Goal: Task Accomplishment & Management: Complete application form

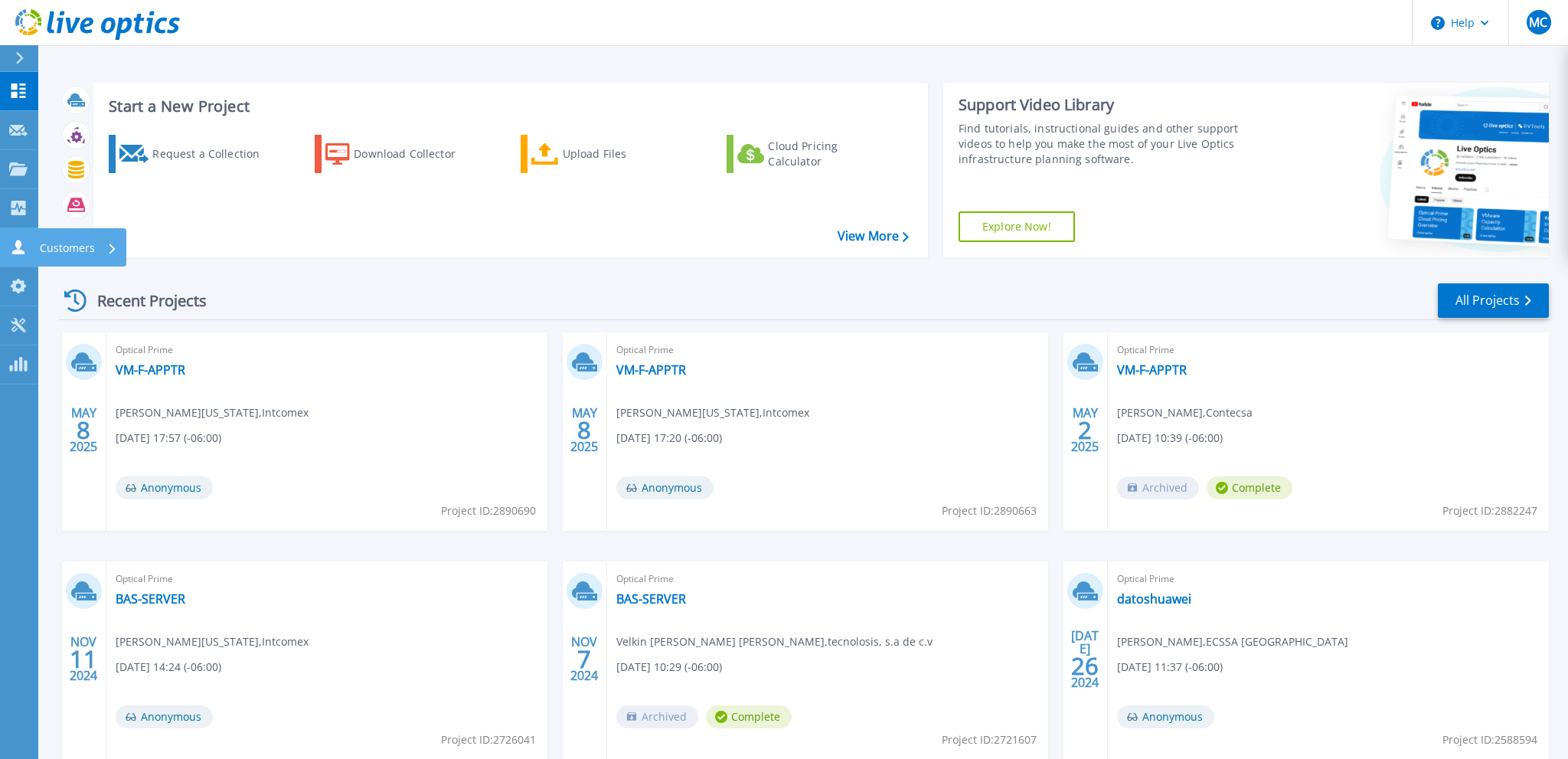
click at [108, 246] on div "Customers" at bounding box center [79, 248] width 77 height 40
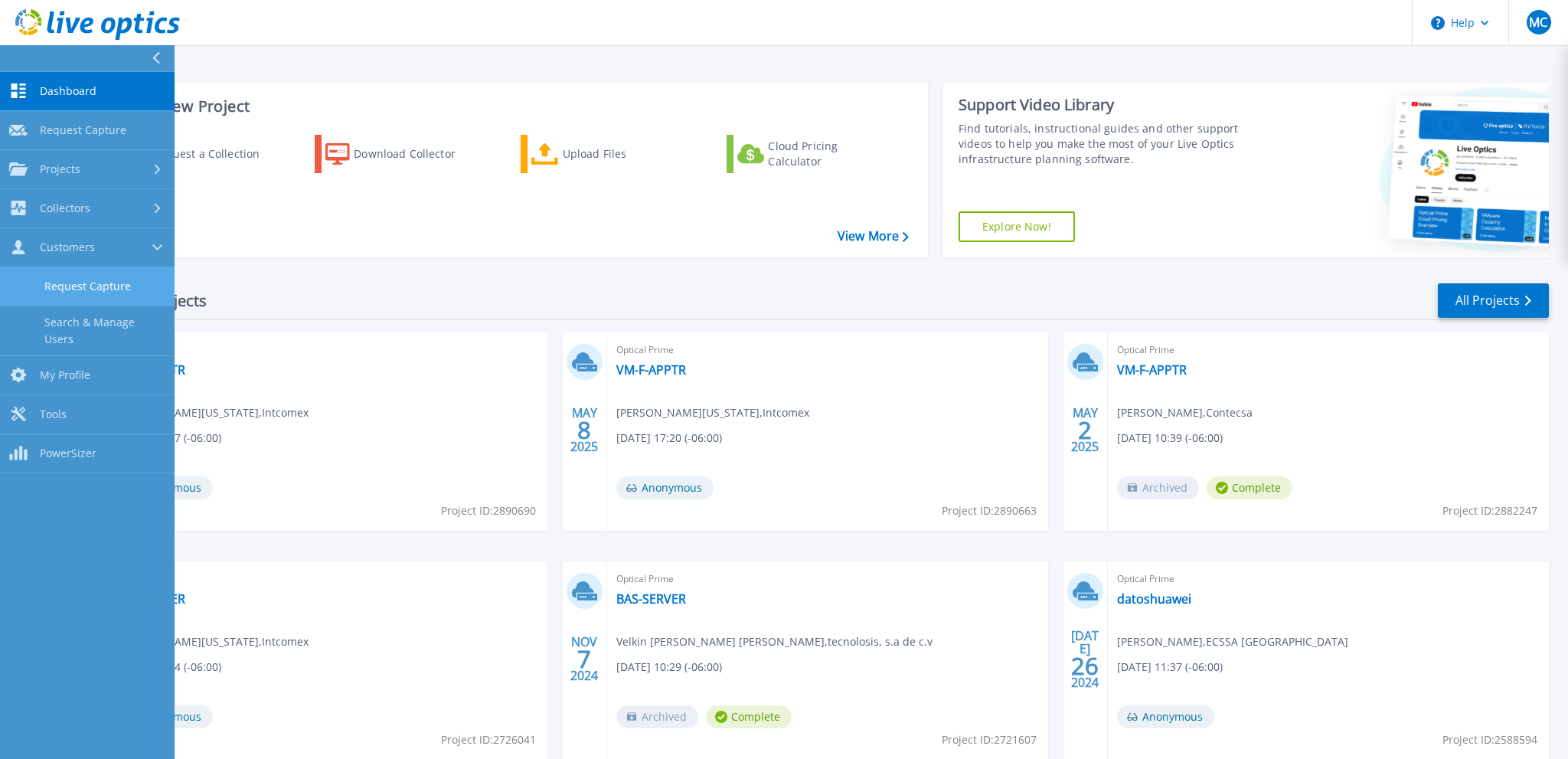
click at [85, 286] on link "Request Capture" at bounding box center [87, 287] width 175 height 39
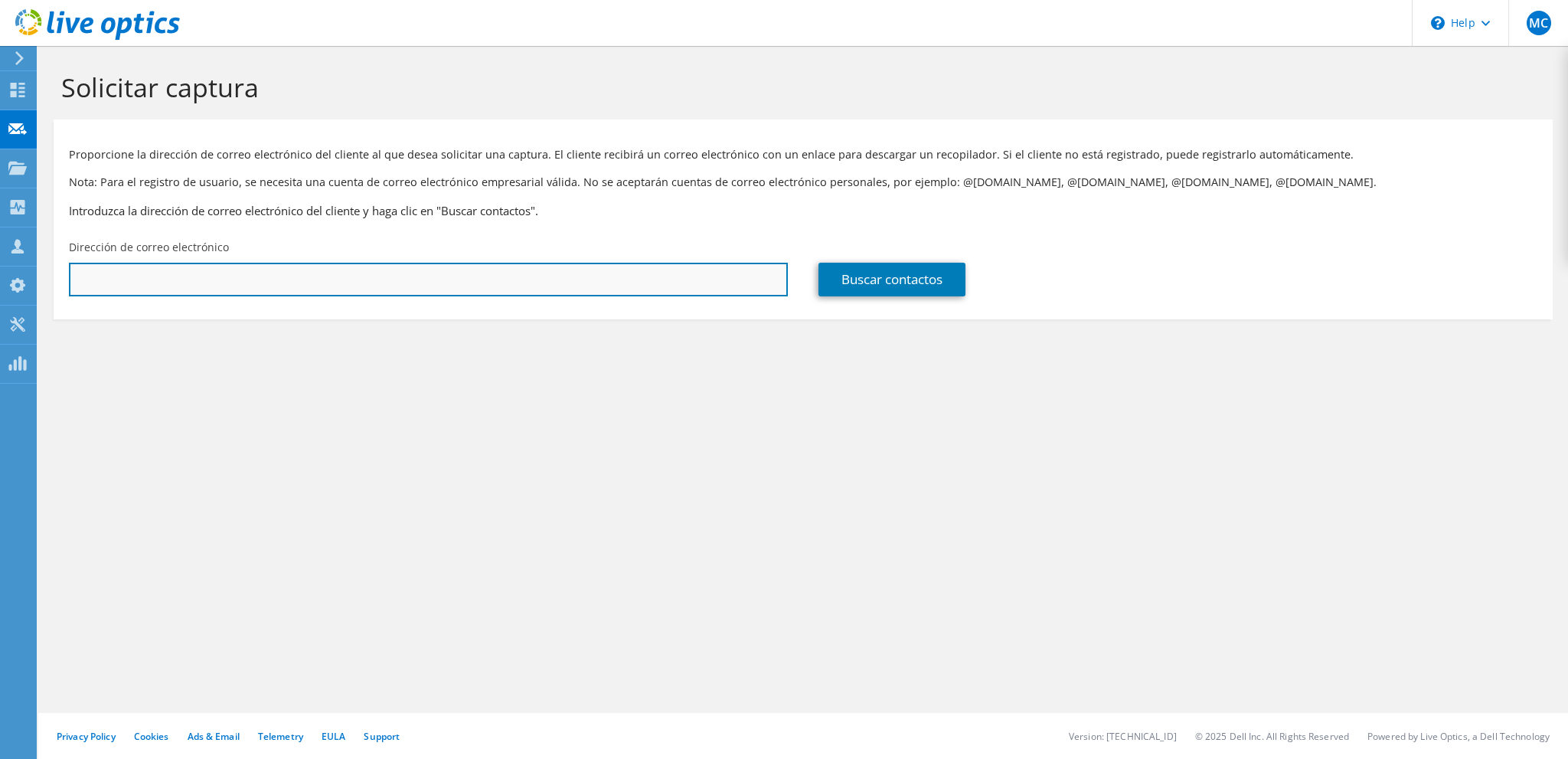
click at [233, 280] on input "text" at bounding box center [428, 279] width 719 height 34
paste input "[PERSON_NAME] <[PERSON_NAME][EMAIL_ADDRESS][DOMAIN_NAME]>"
type input "[PERSON_NAME][EMAIL_ADDRESS][DOMAIN_NAME]"
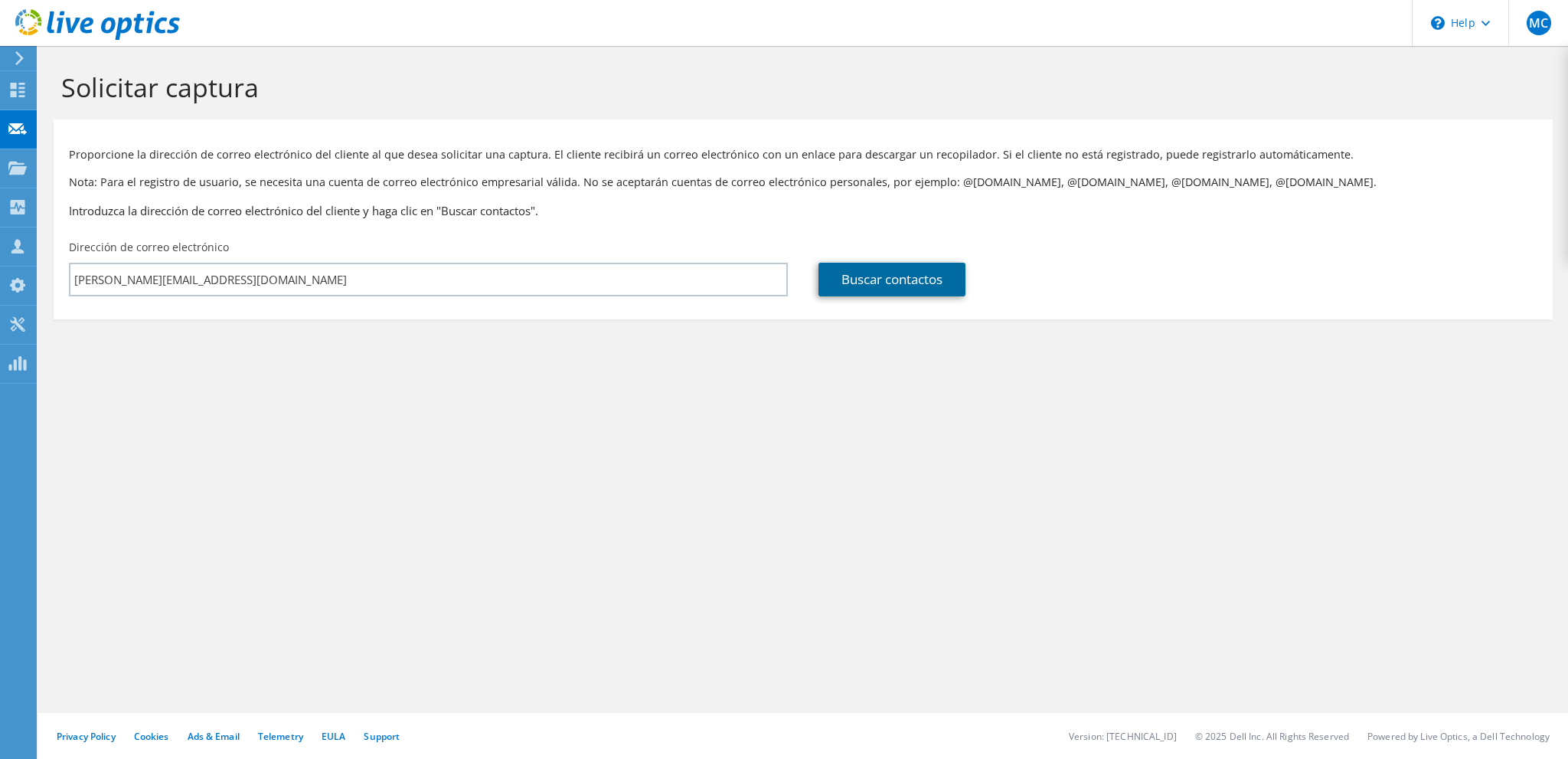
click at [895, 286] on link "Buscar contactos" at bounding box center [892, 279] width 147 height 34
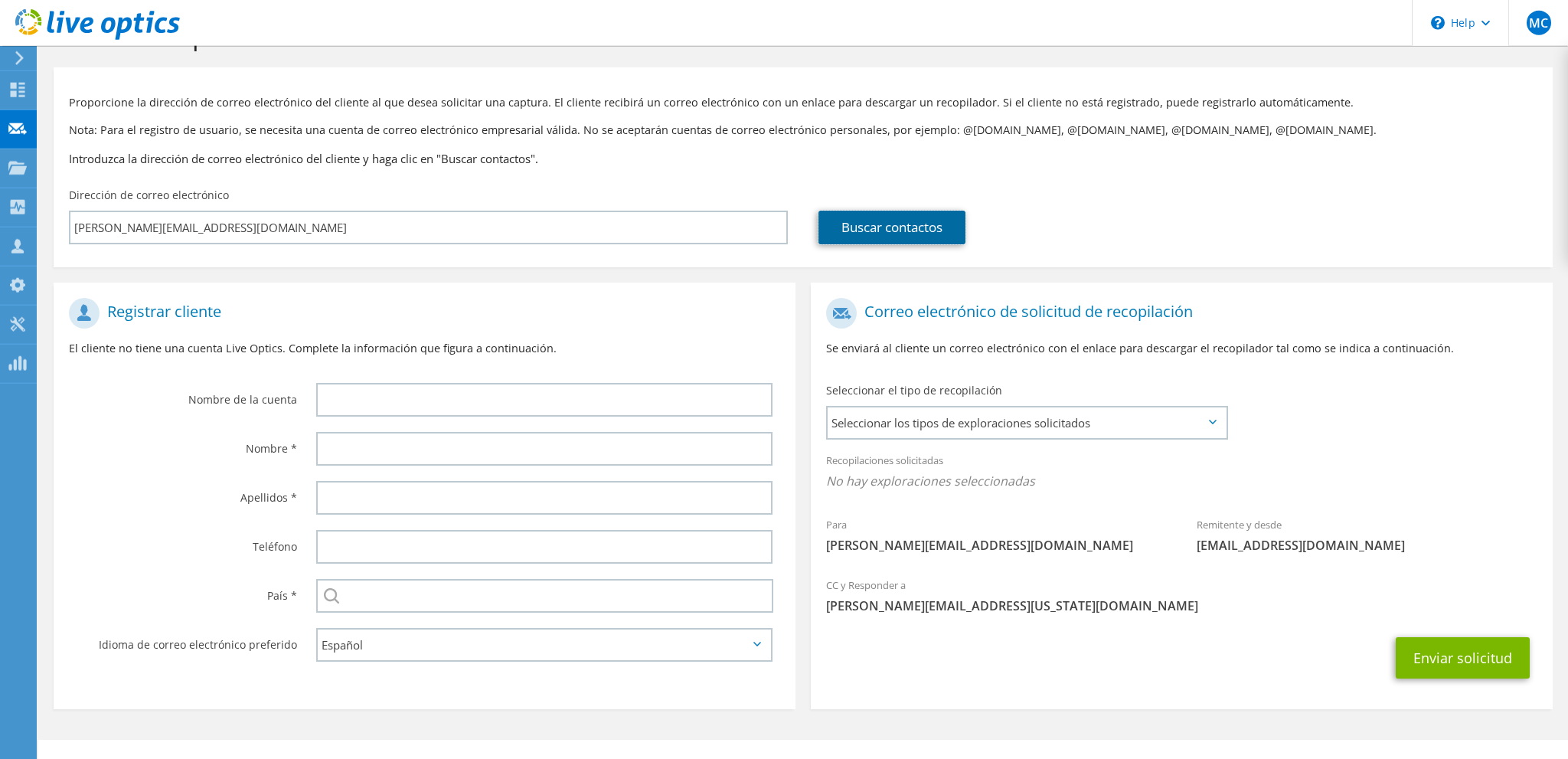
scroll to position [80, 0]
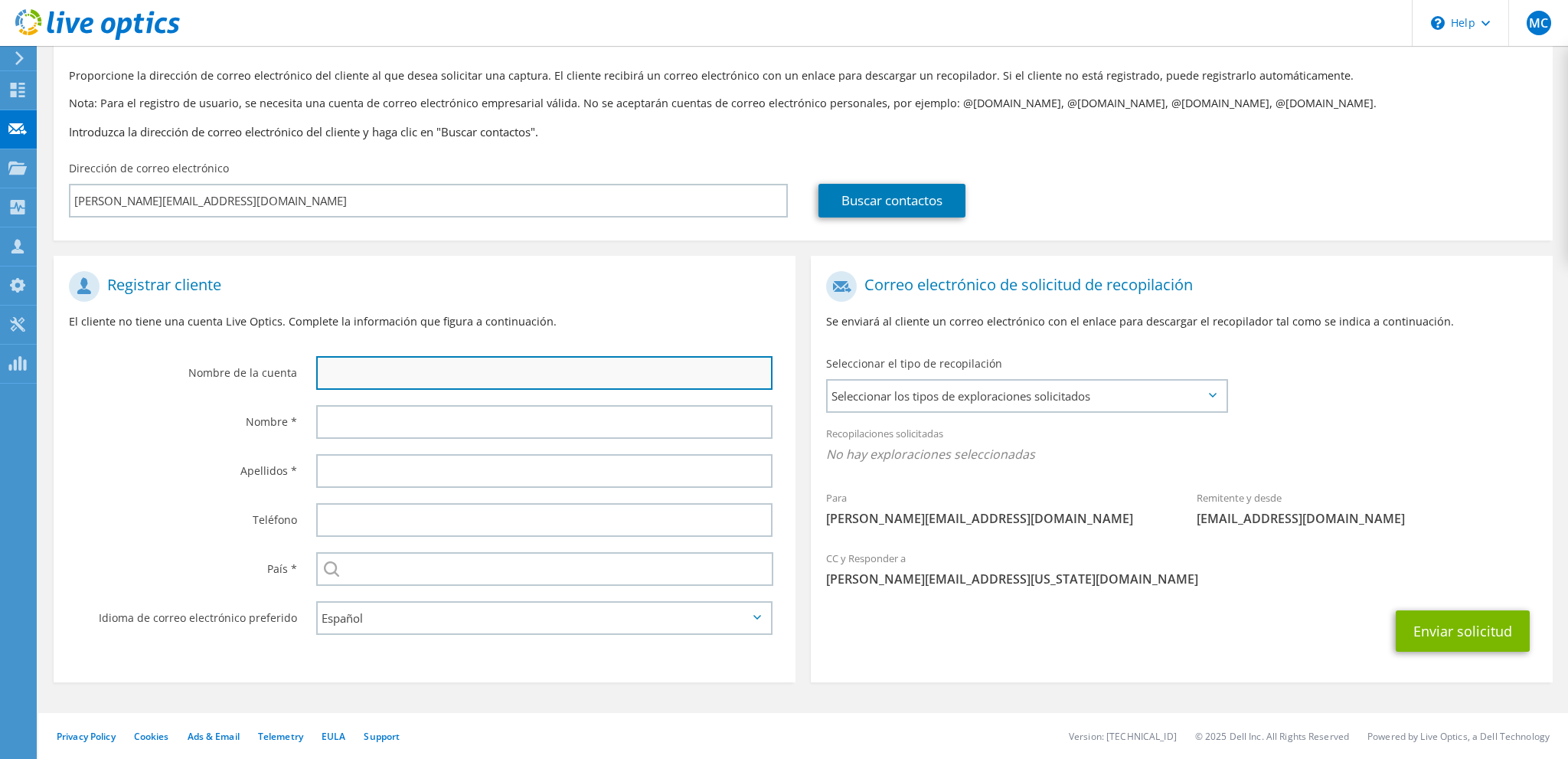
click at [355, 375] on input "text" at bounding box center [544, 373] width 456 height 34
type input "Digicel Group"
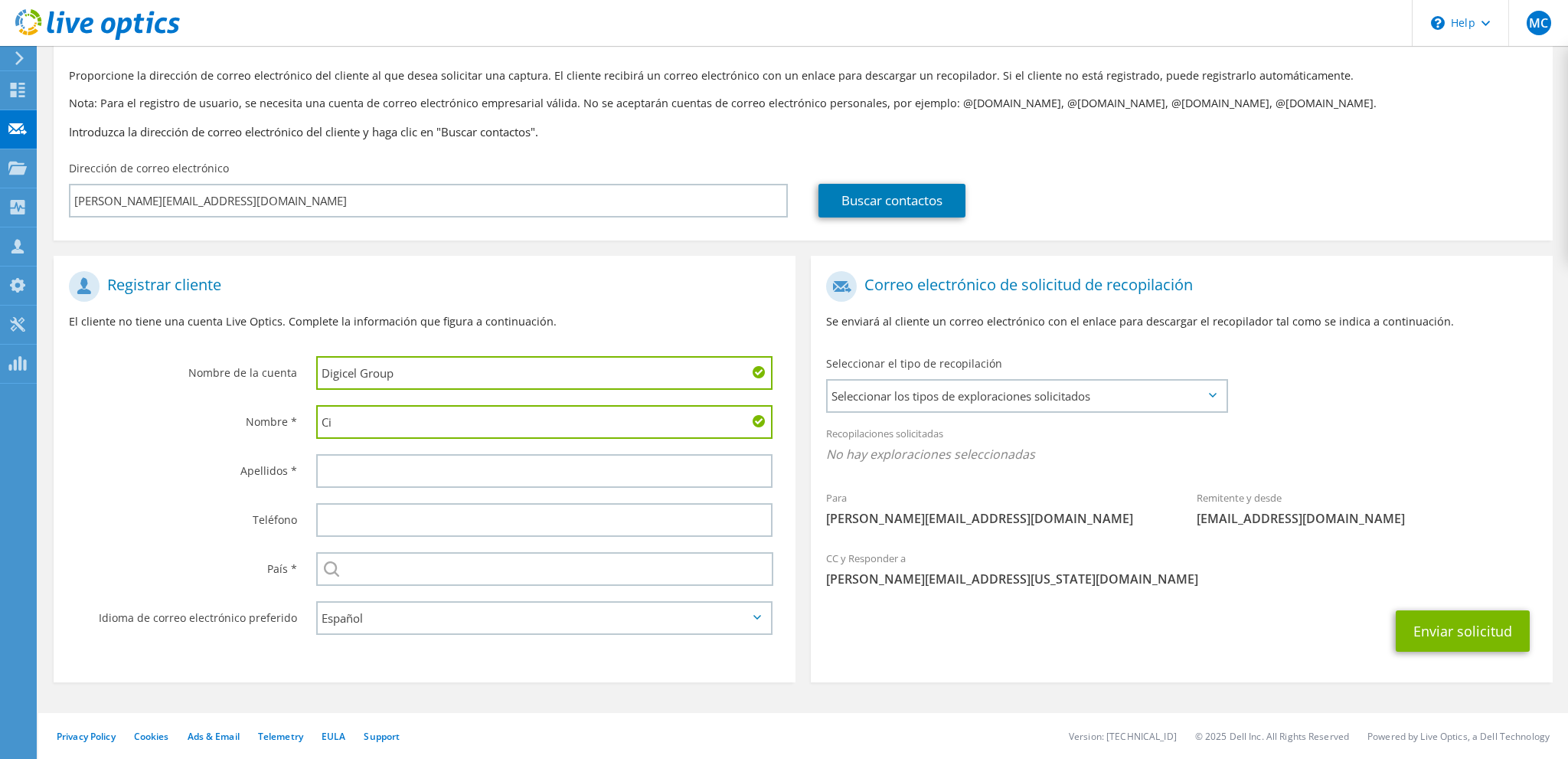
type input "C"
type input "Vicente"
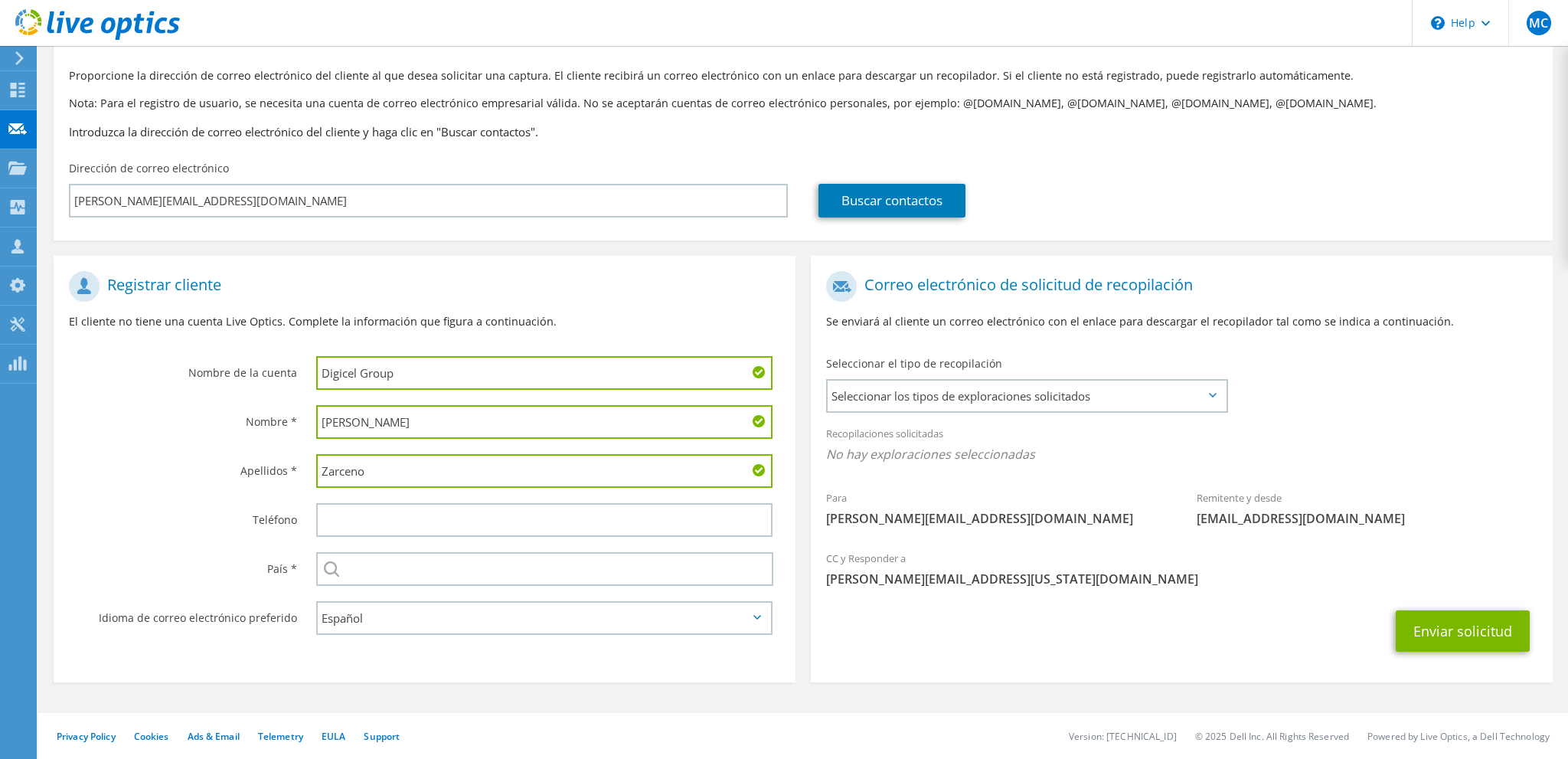
type input "Zarceno"
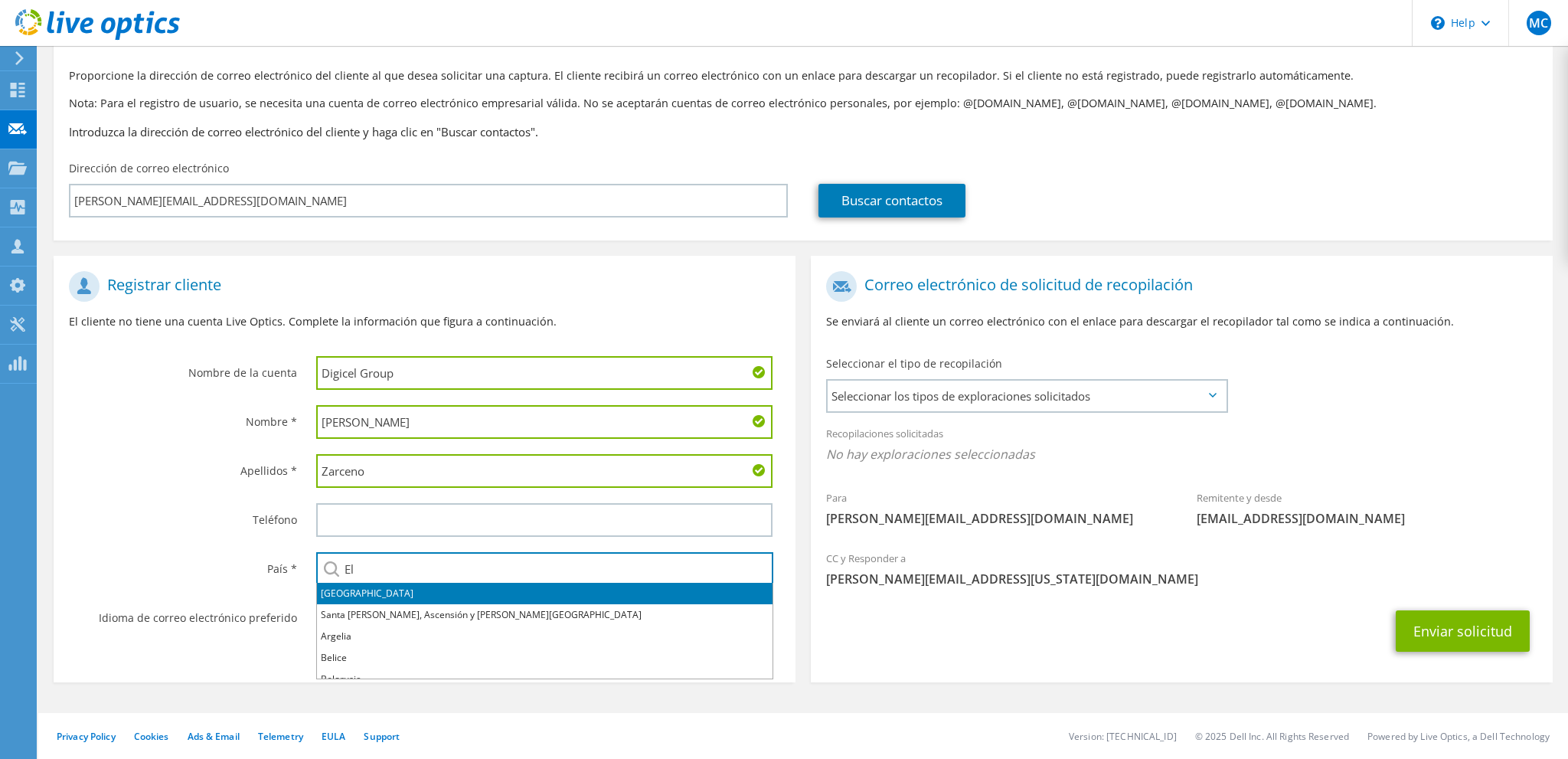
click at [339, 596] on li "El Salvador" at bounding box center [544, 593] width 455 height 21
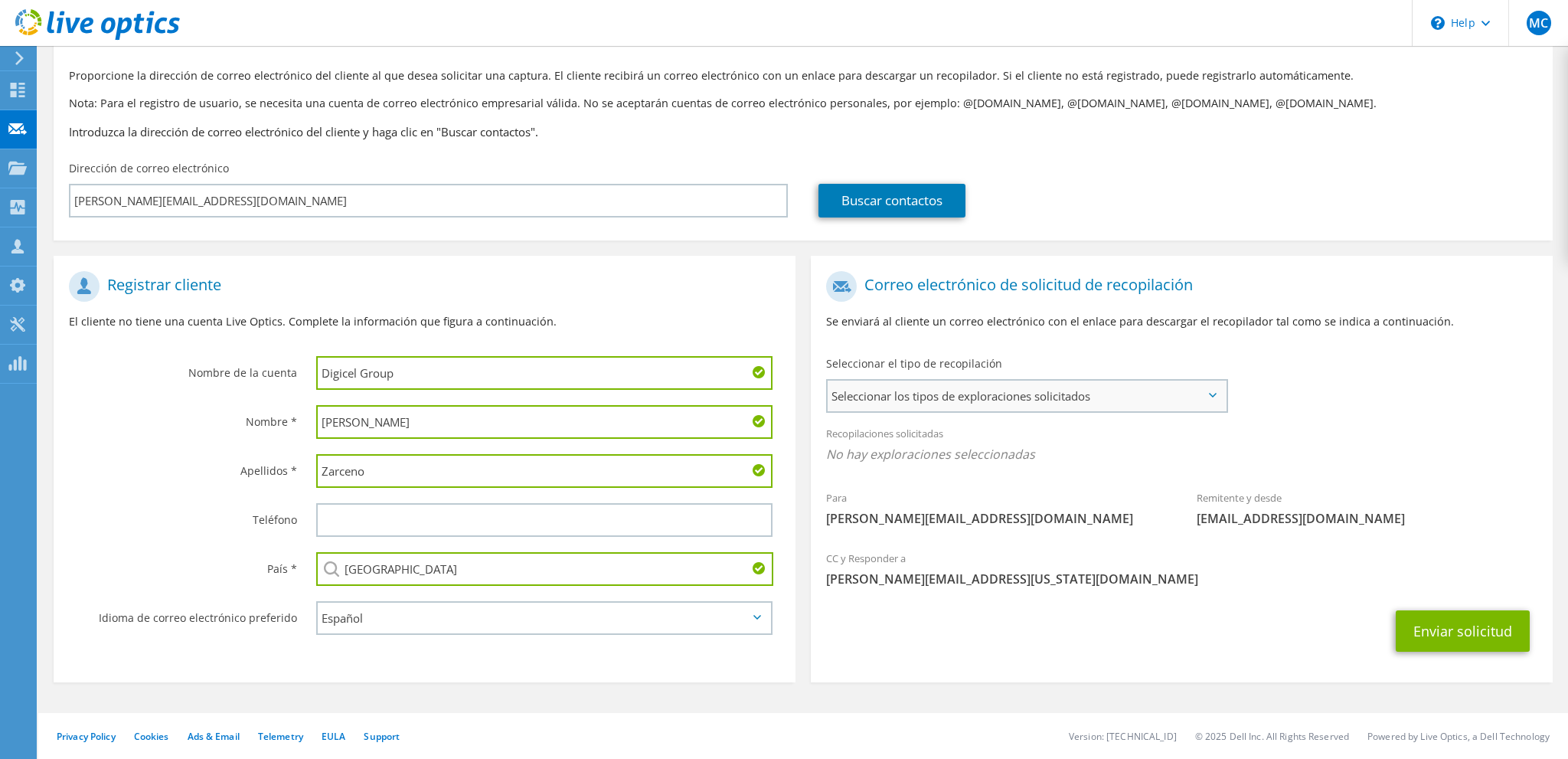
type input "El Salvador"
click at [967, 391] on span "Seleccionar los tipos de exploraciones solicitados" at bounding box center [1026, 396] width 398 height 30
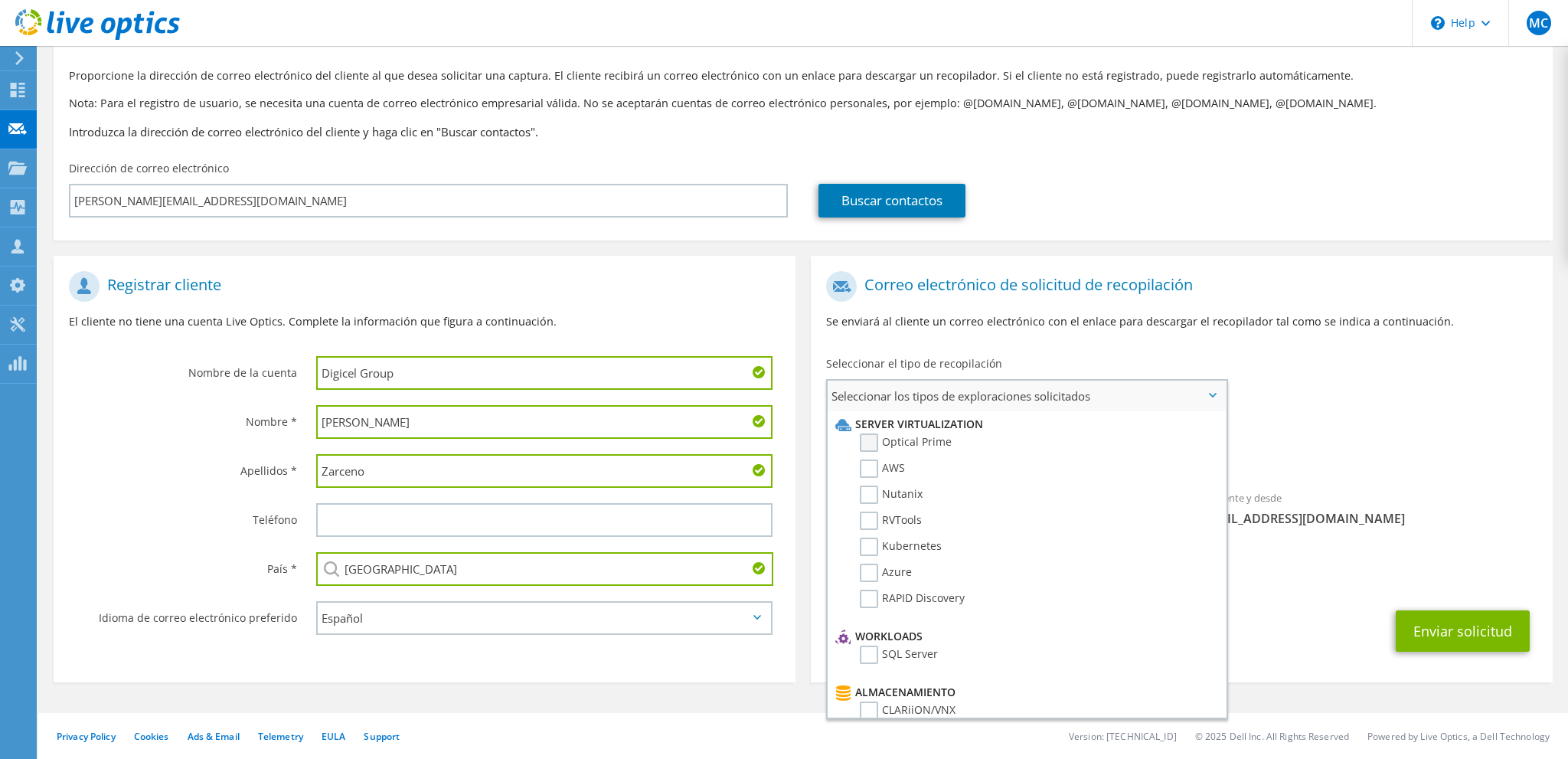
click at [871, 442] on label "Optical Prime" at bounding box center [906, 442] width 92 height 18
click at [0, 0] on input "Optical Prime" at bounding box center [0, 0] width 0 height 0
click at [1322, 414] on div "Para Vicente.ZarcenoJaco@digicelgroup.com Remitente y desde liveoptics@liveopti…" at bounding box center [1182, 404] width 742 height 283
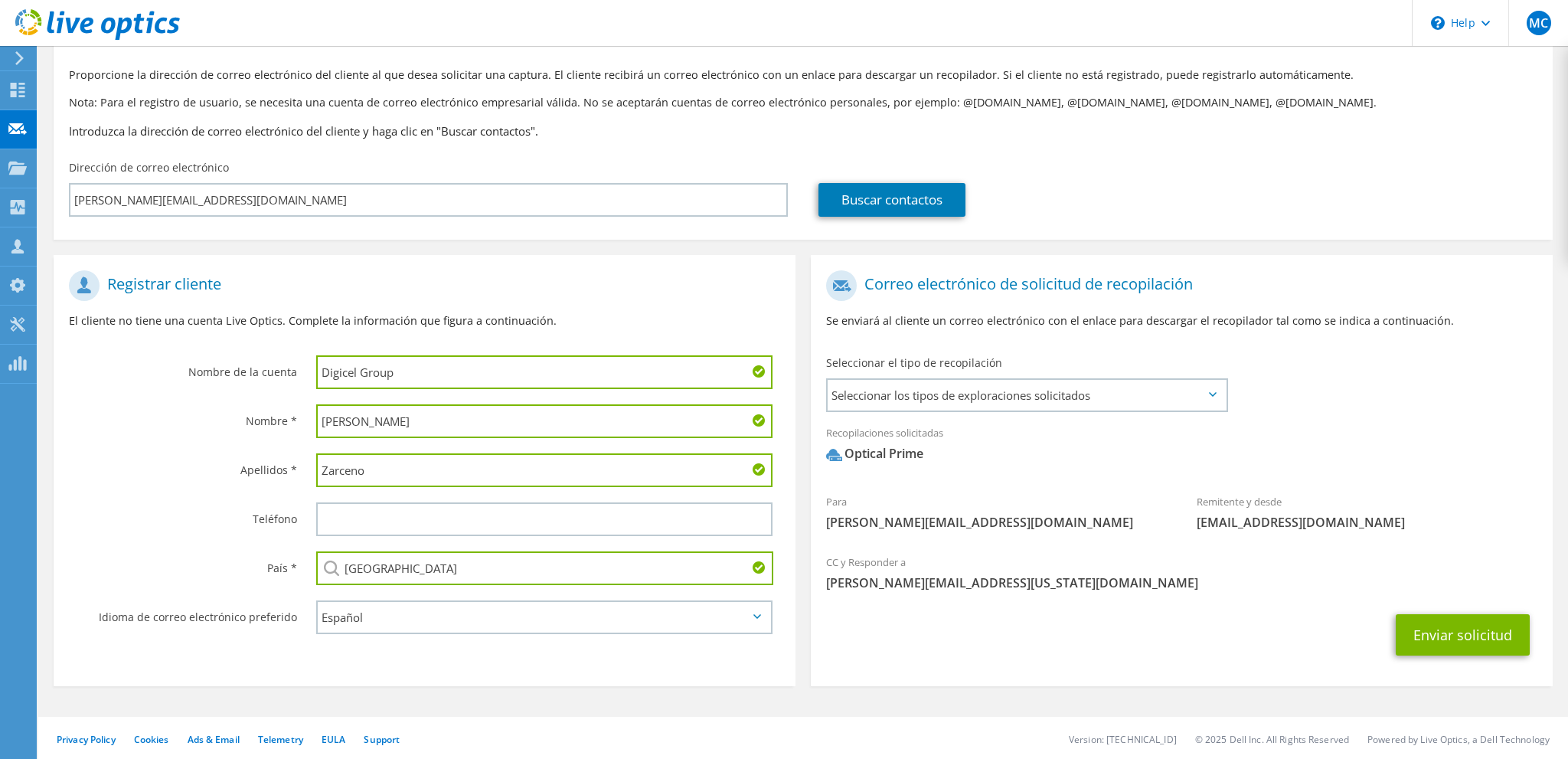
click at [915, 633] on div "Enviar solicitud" at bounding box center [1182, 634] width 742 height 57
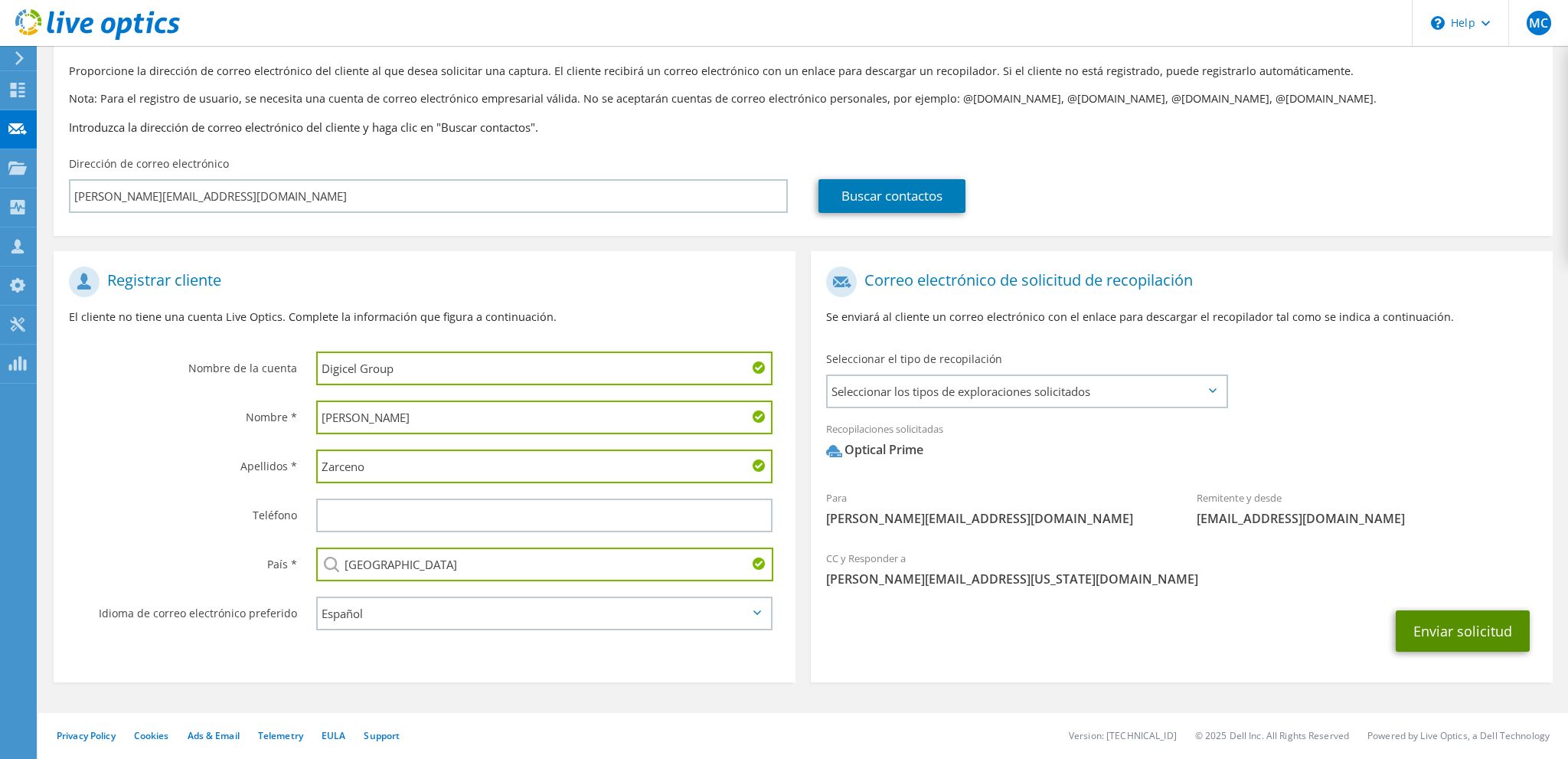
click at [1441, 629] on button "Enviar solicitud" at bounding box center [1462, 631] width 134 height 41
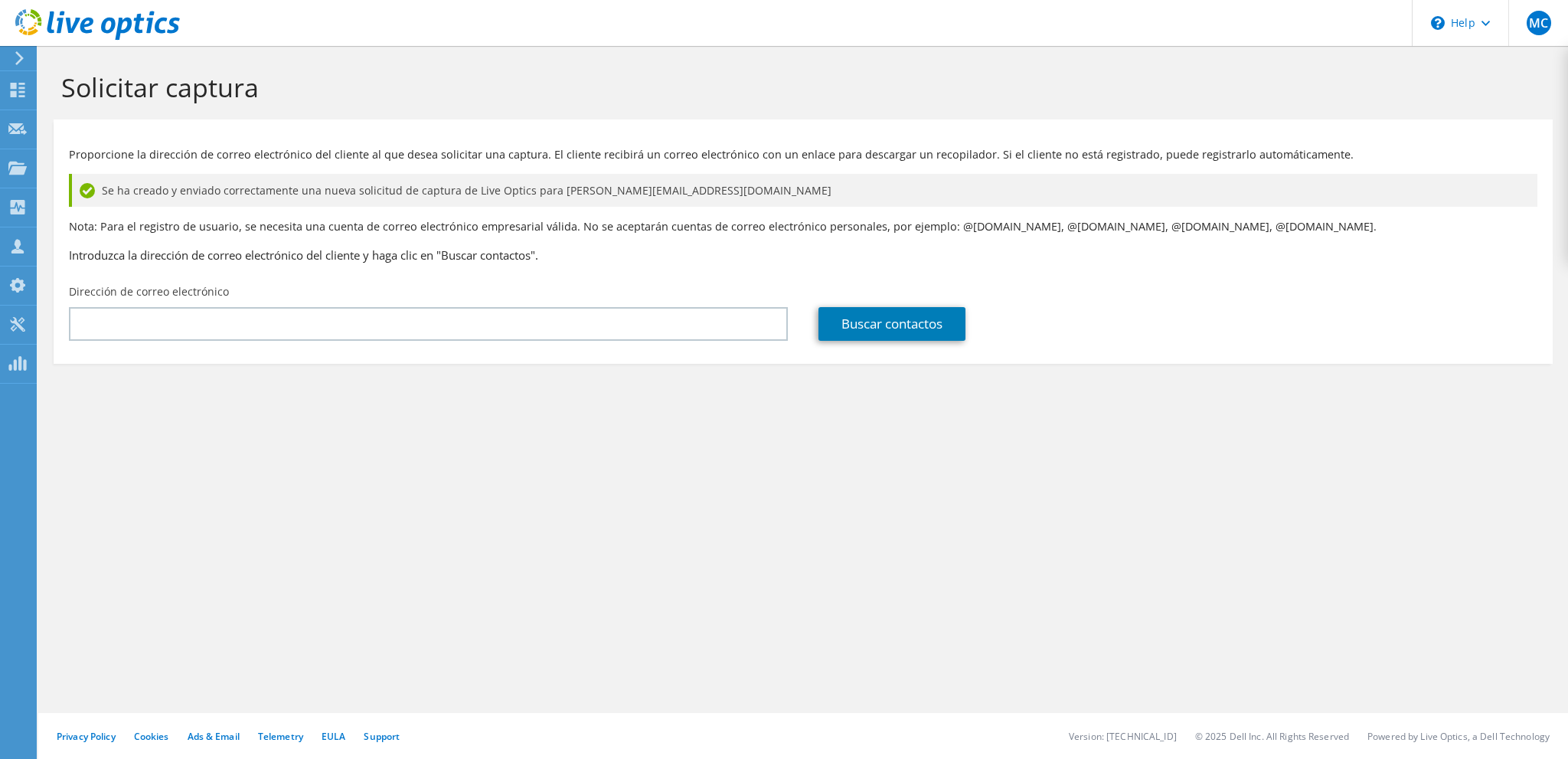
click at [80, 27] on icon at bounding box center [98, 25] width 165 height 31
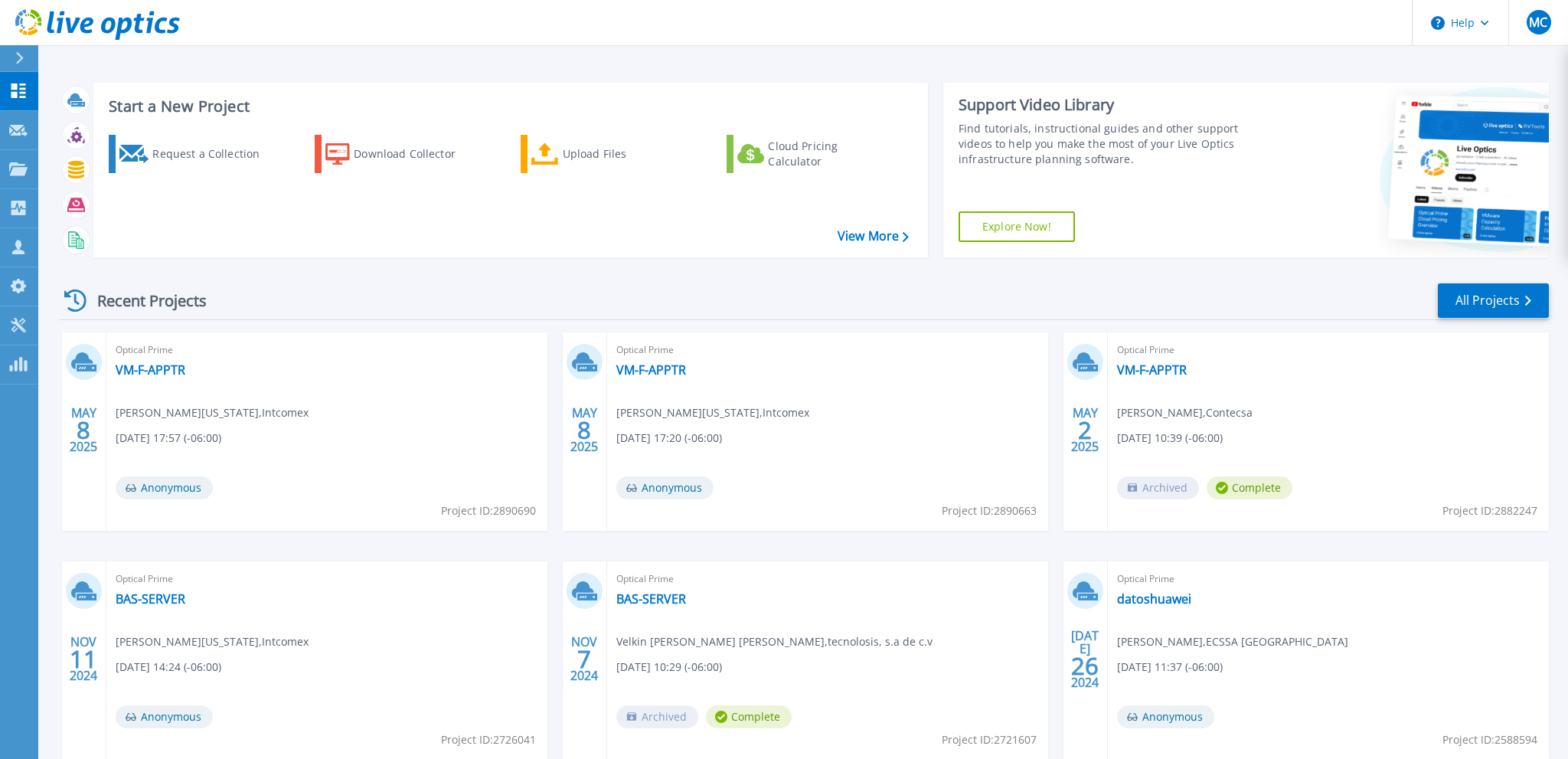
click at [546, 544] on div "MAY 8 2025 Optical Prime VM-F-APPTR Marcelo colorado , Intcomex 05/08/2025, 17:…" at bounding box center [798, 561] width 1502 height 458
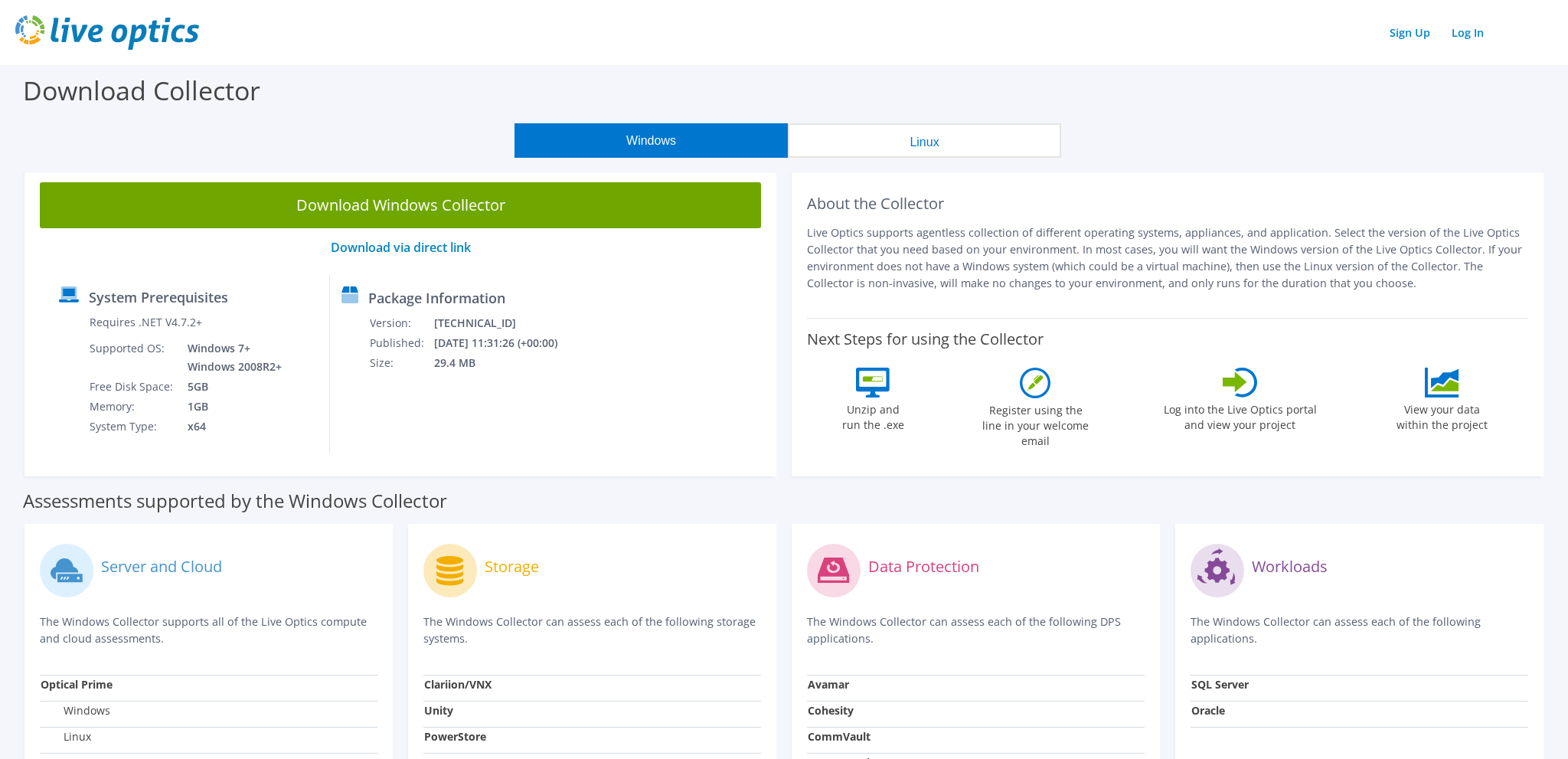
click at [795, 430] on div "About the Collector Live Optics supports agentless collection of different oper…" at bounding box center [1168, 321] width 752 height 309
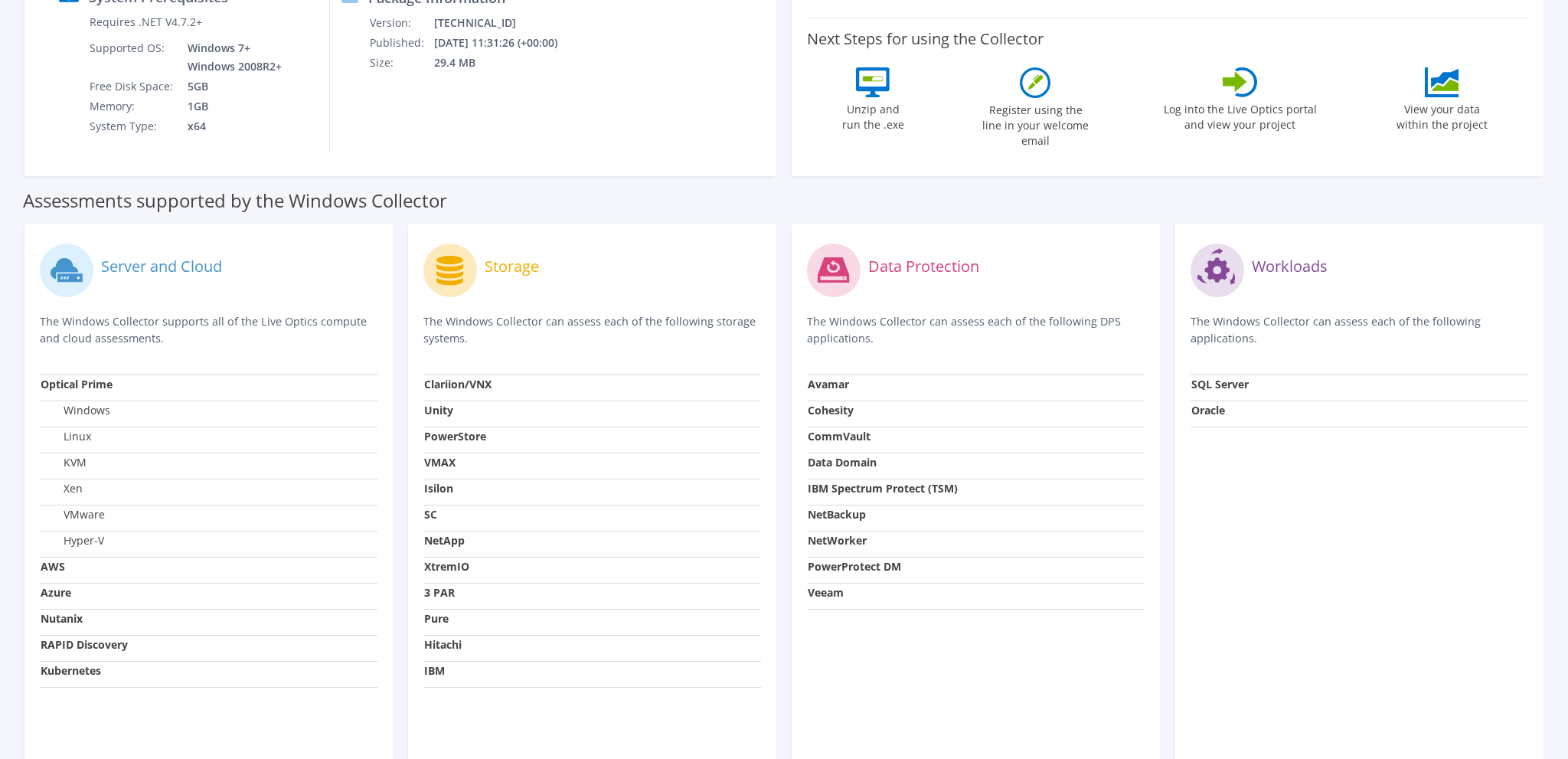
scroll to position [377, 0]
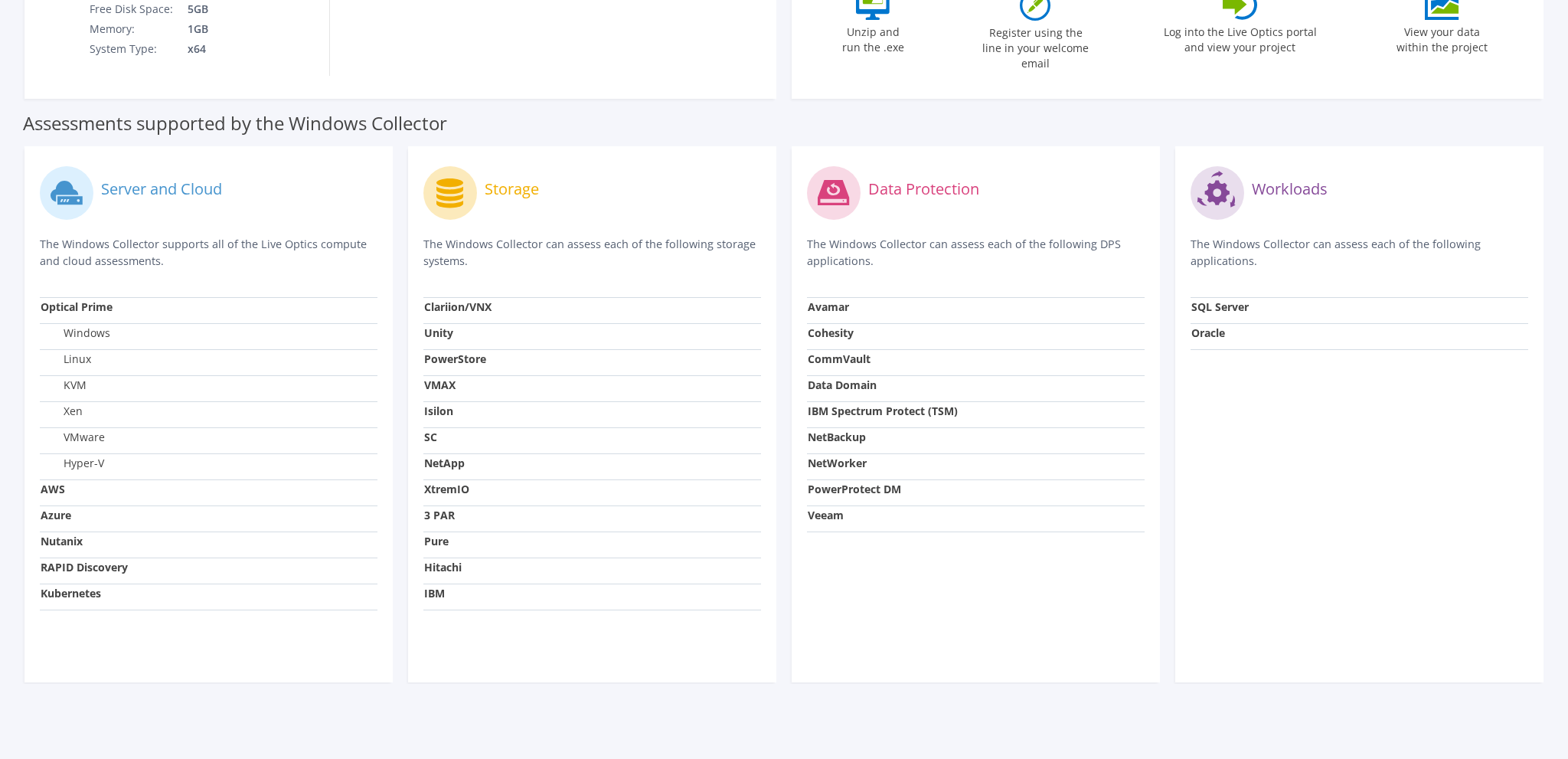
click at [168, 191] on label "Server and Cloud" at bounding box center [161, 189] width 121 height 16
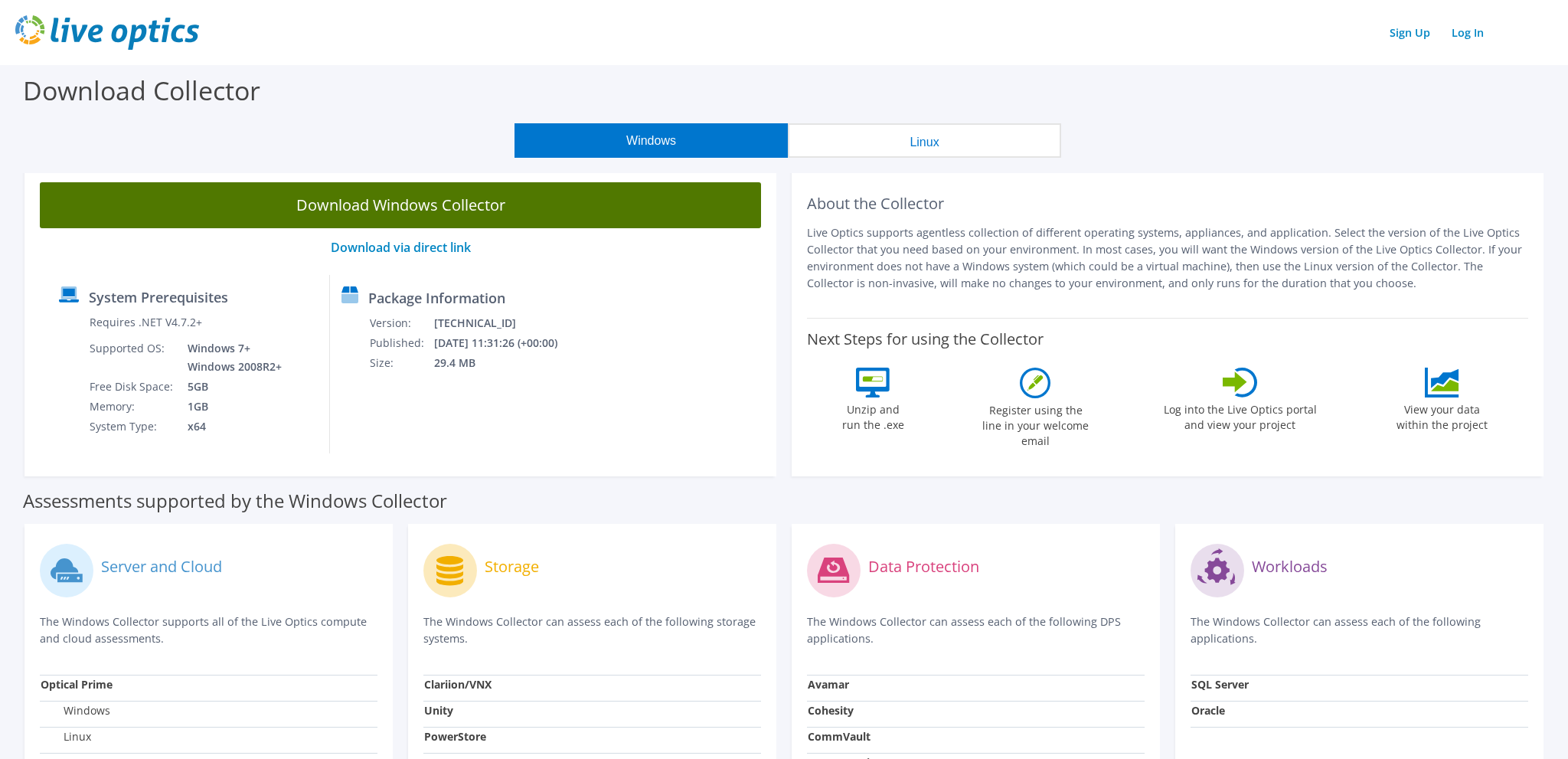
click at [434, 210] on link "Download Windows Collector" at bounding box center [400, 205] width 721 height 46
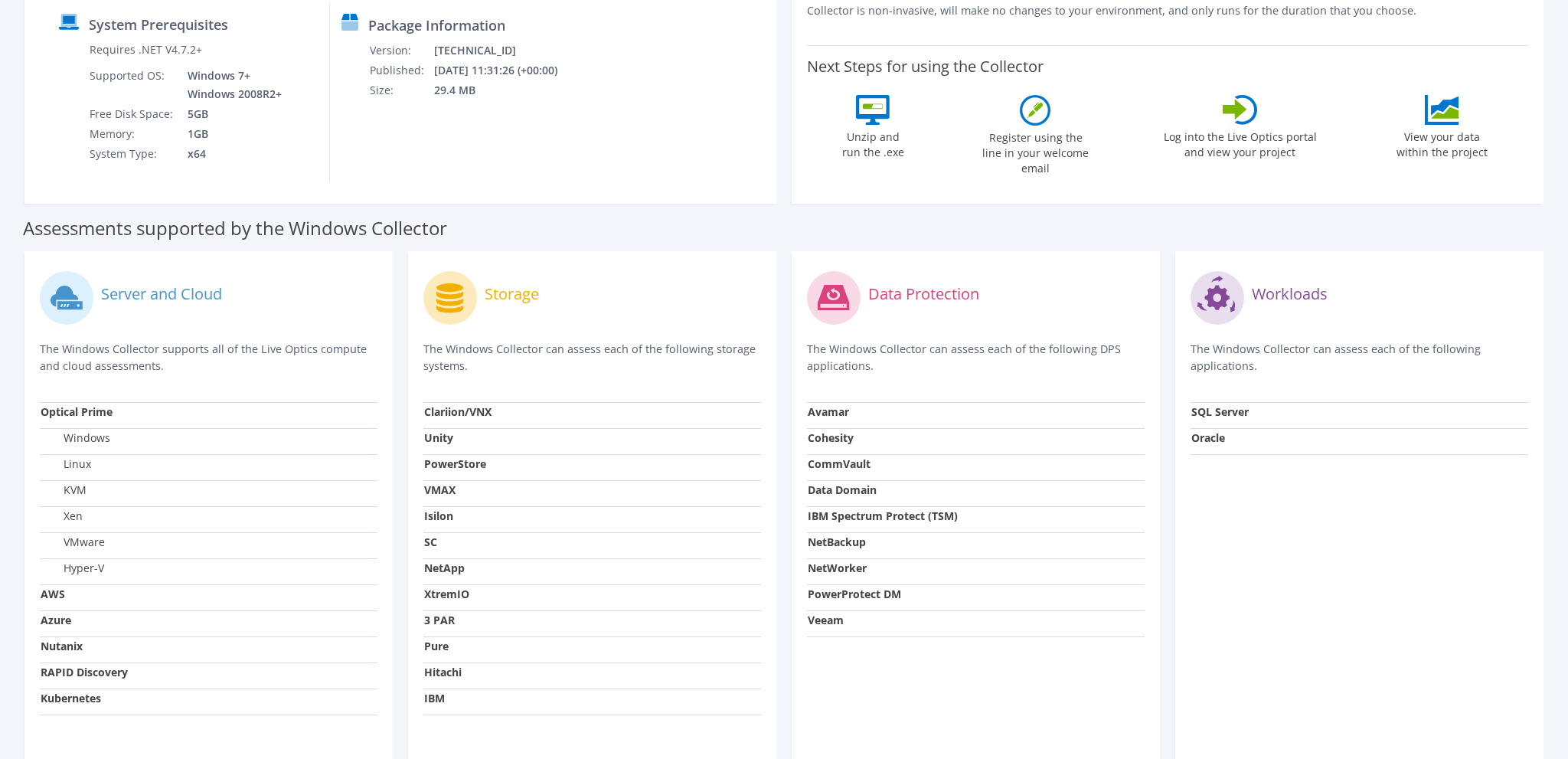
scroll to position [323, 0]
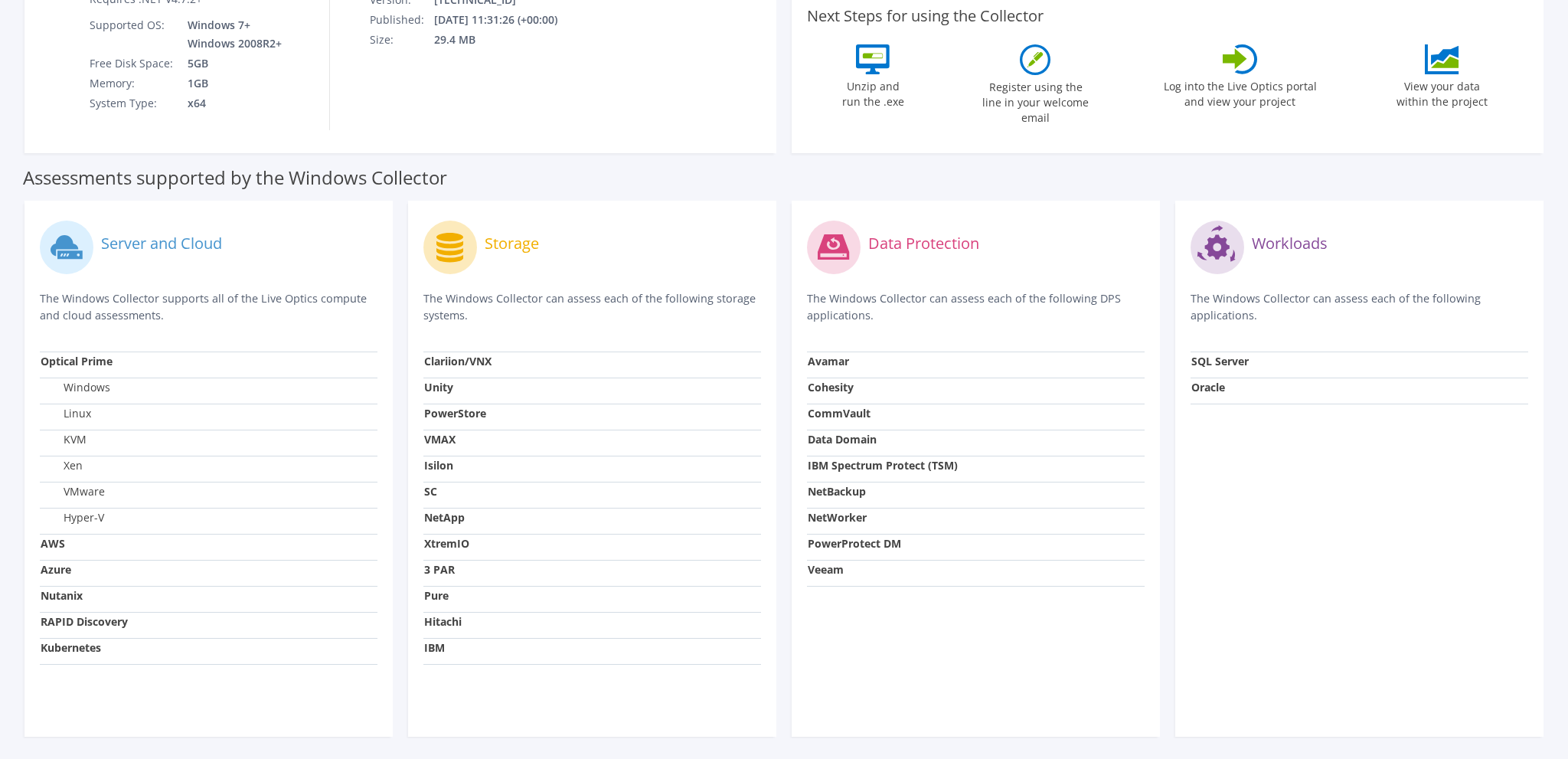
click at [452, 250] on icon at bounding box center [450, 248] width 27 height 30
click at [834, 249] on icon at bounding box center [834, 247] width 31 height 25
